Goal: Task Accomplishment & Management: Manage account settings

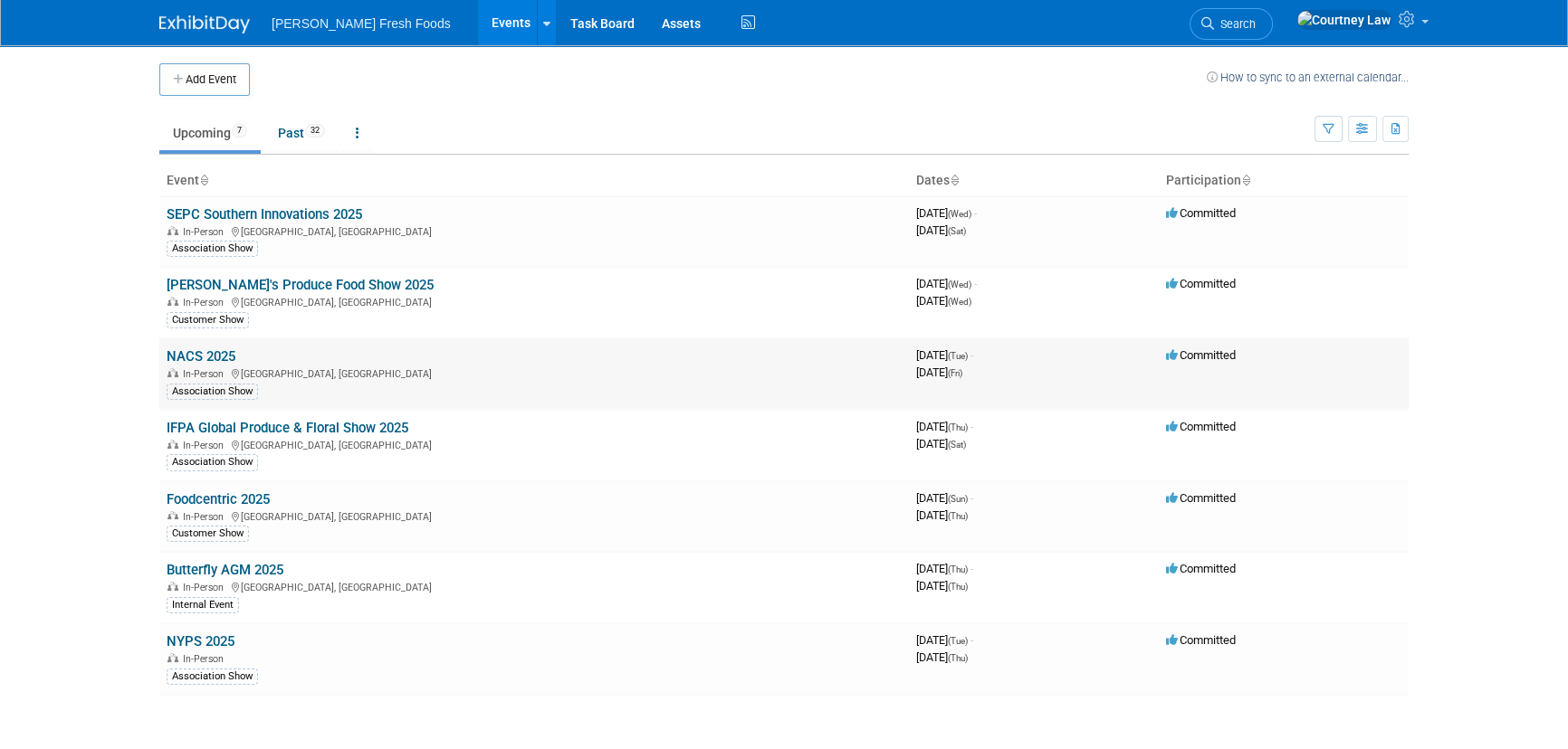
click at [222, 357] on link "NACS 2025" at bounding box center [201, 357] width 69 height 17
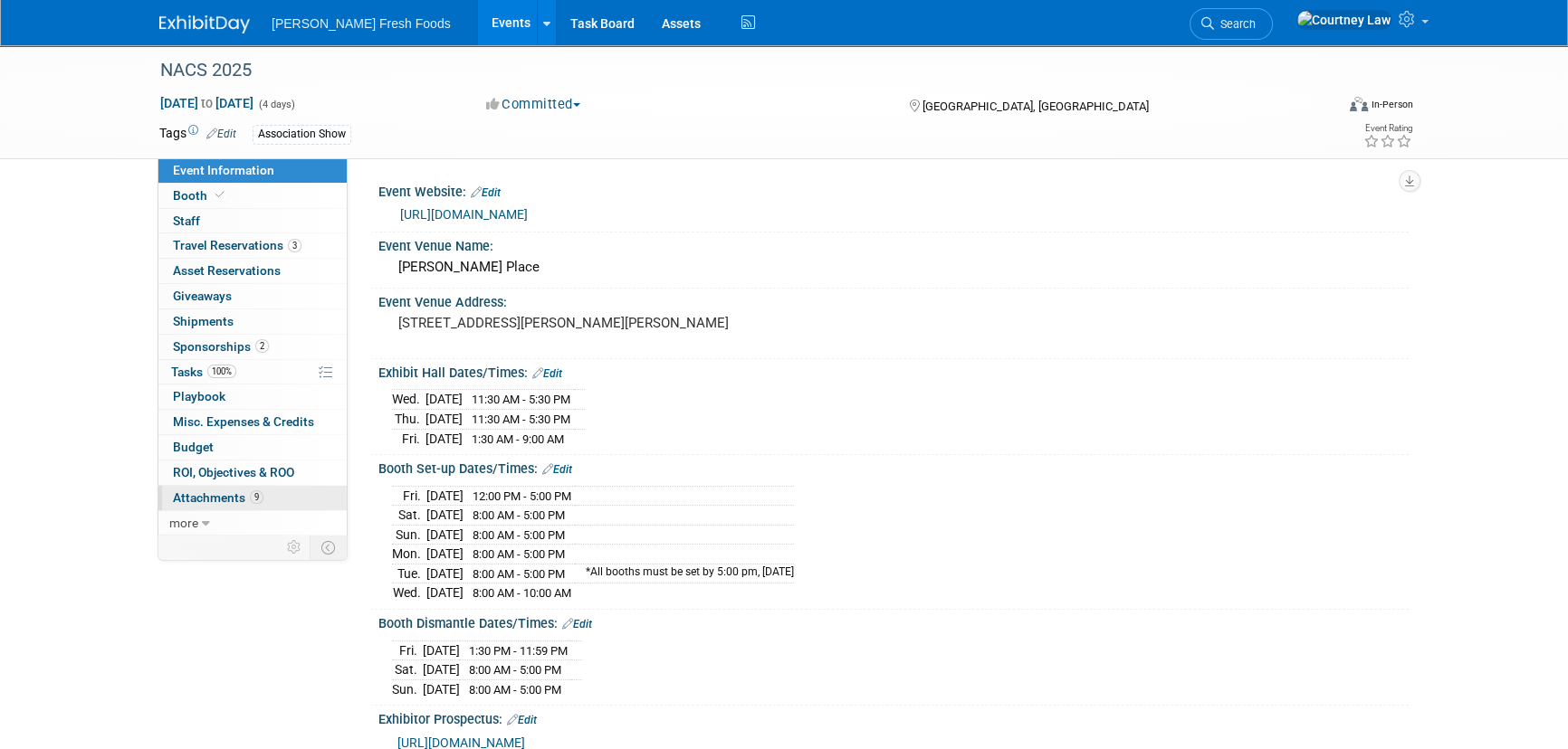
click at [235, 497] on span "Attachments 9" at bounding box center [218, 497] width 90 height 15
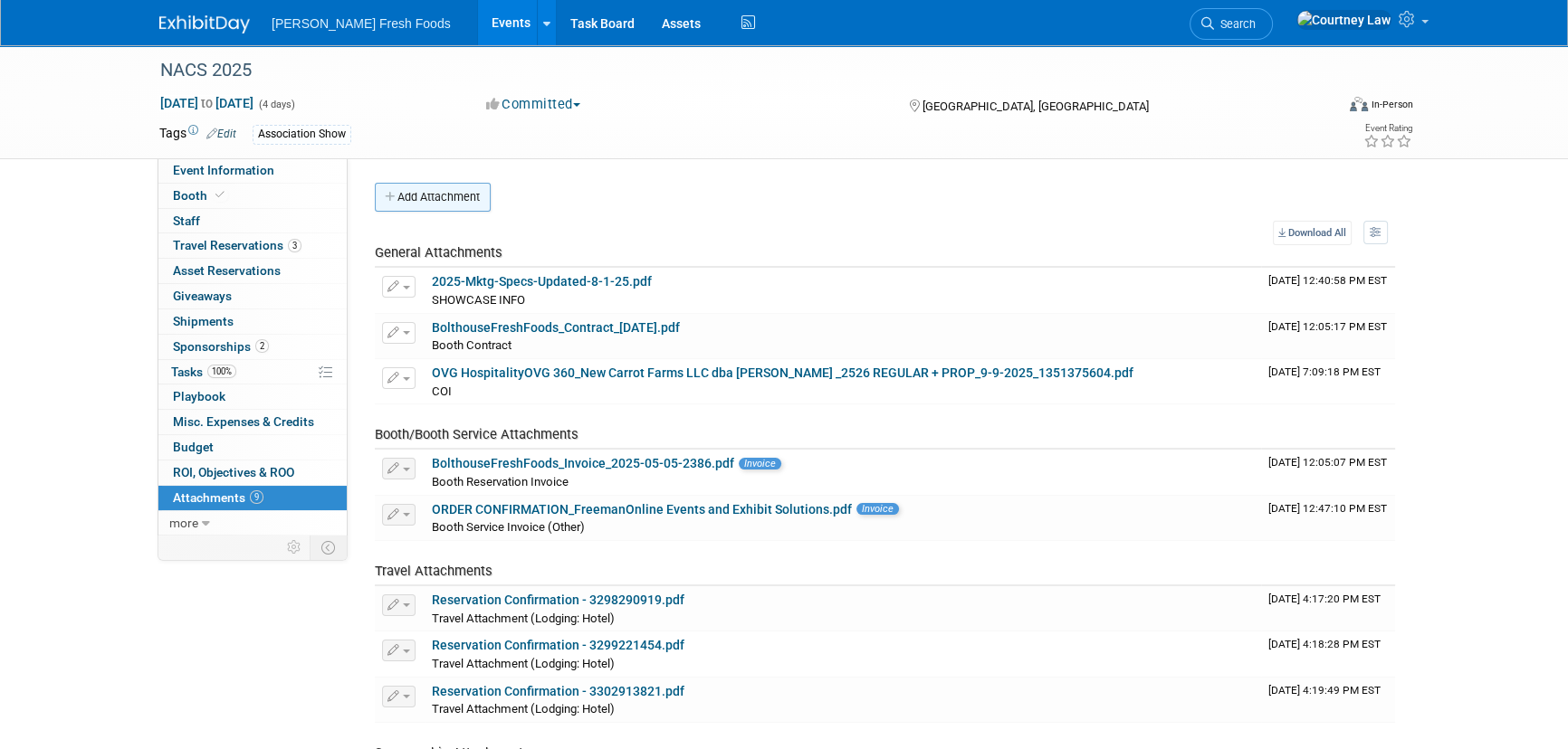
click at [413, 185] on button "Add Attachment" at bounding box center [433, 196] width 116 height 29
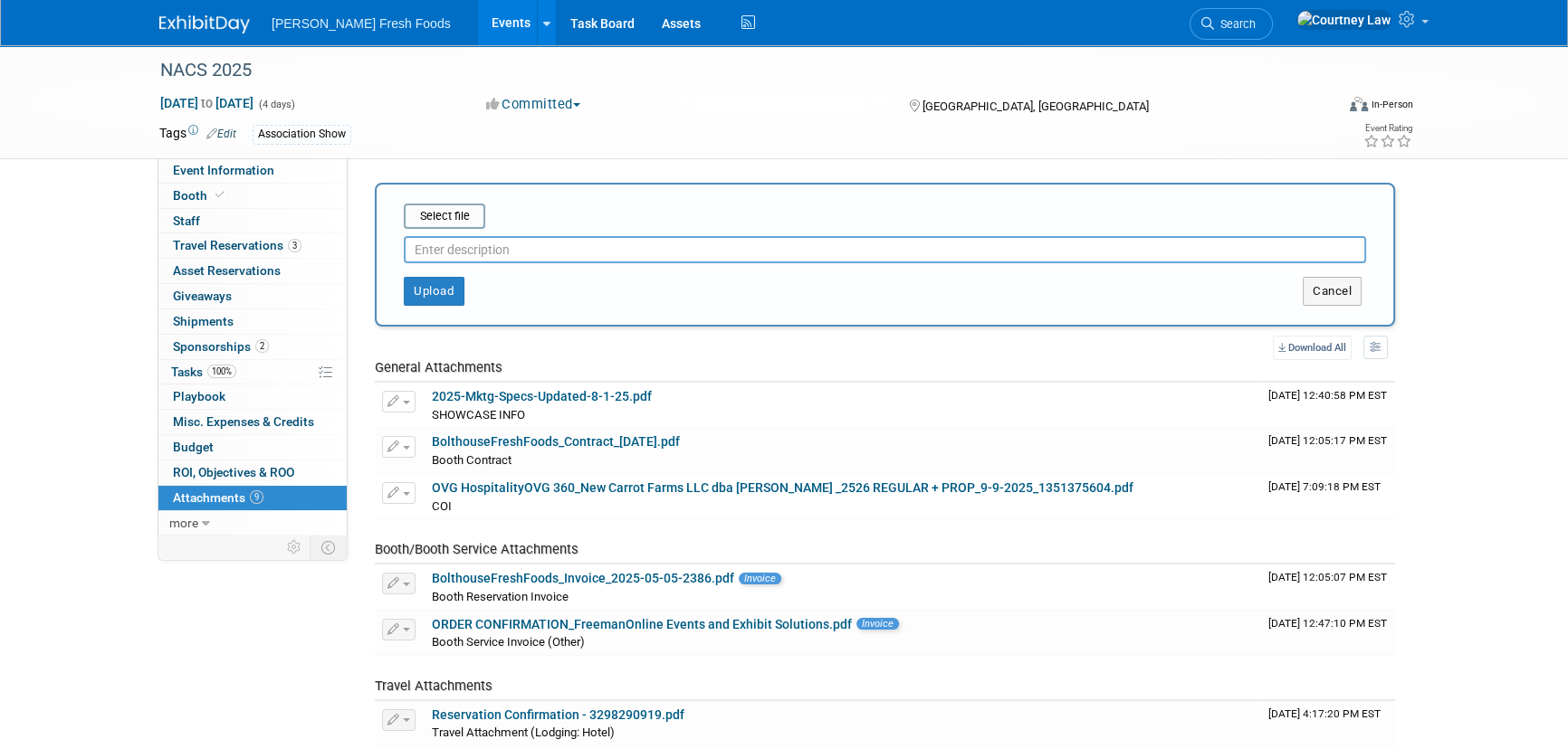
click at [589, 240] on input "text" at bounding box center [885, 249] width 962 height 27
type input "Approved COI"
click at [442, 206] on input "file" at bounding box center [376, 217] width 216 height 22
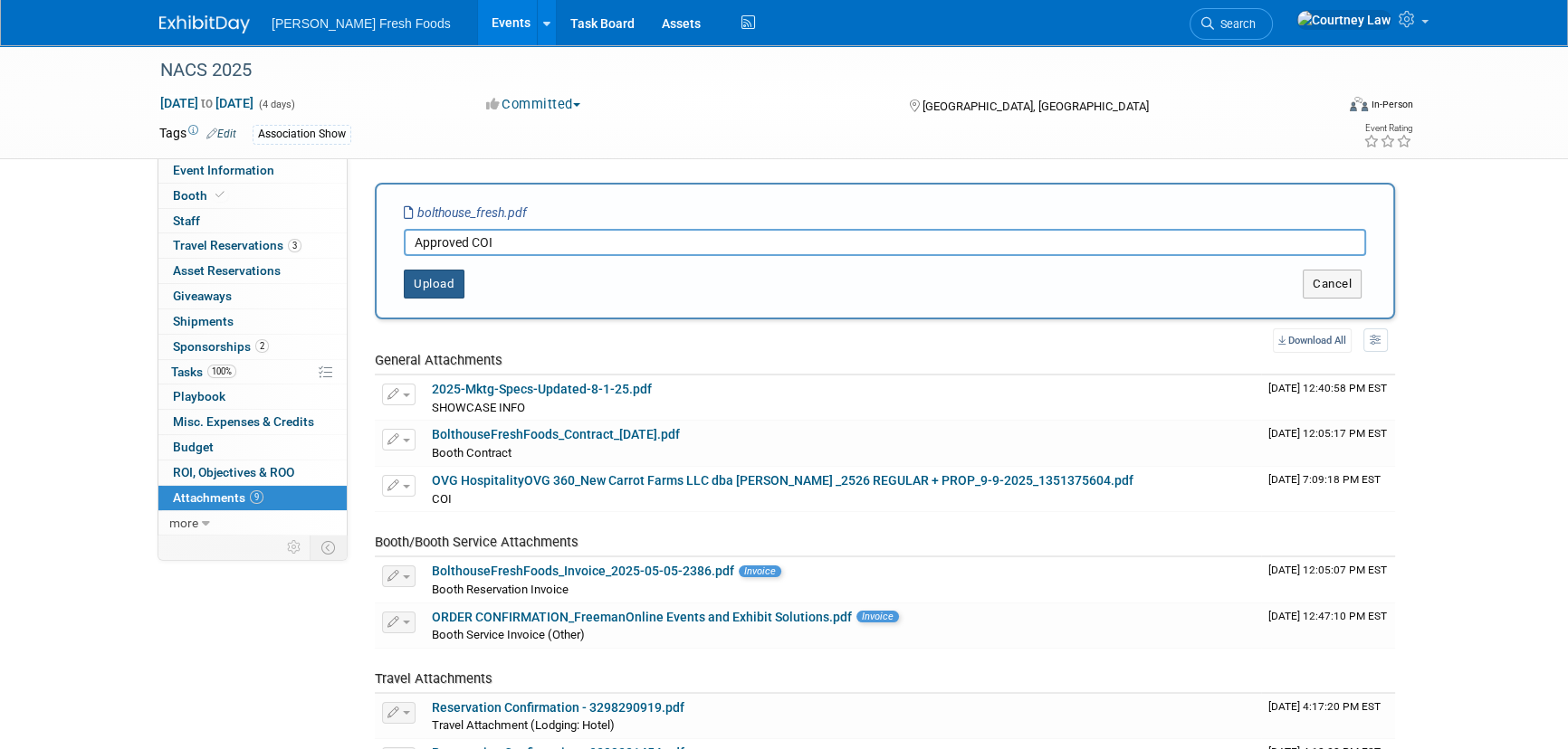
click at [447, 282] on button "Upload" at bounding box center [434, 284] width 61 height 29
